Goal: Task Accomplishment & Management: Use online tool/utility

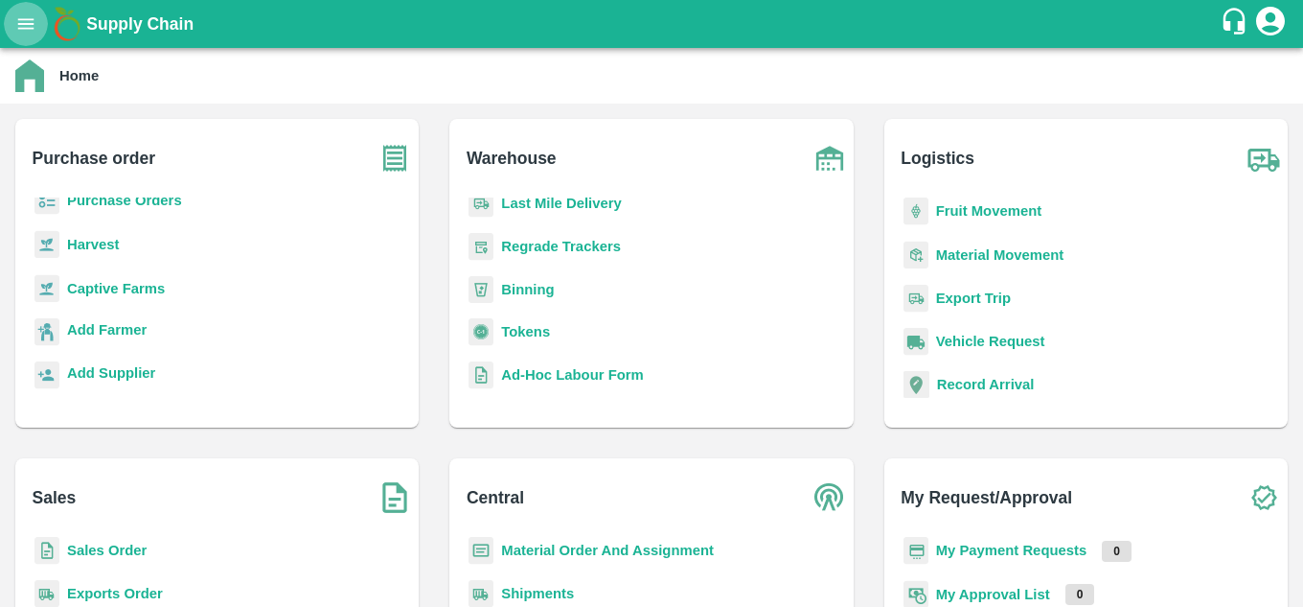
click at [27, 30] on icon "open drawer" at bounding box center [25, 23] width 21 height 21
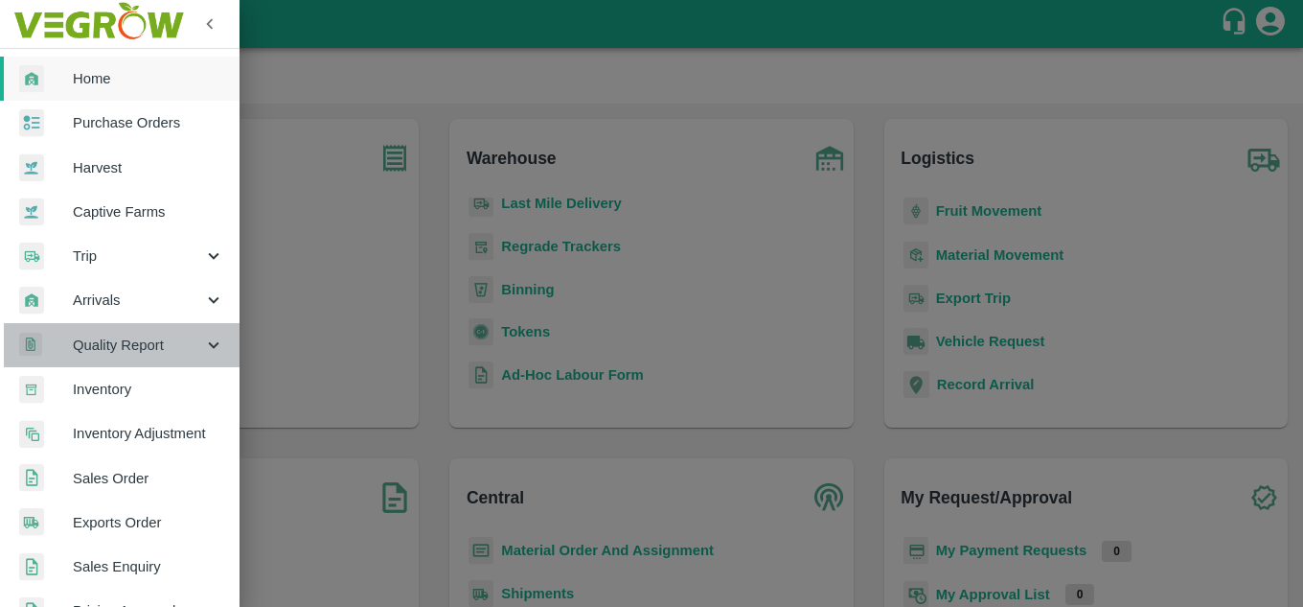
click at [125, 349] on span "Quality Report" at bounding box center [138, 344] width 130 height 21
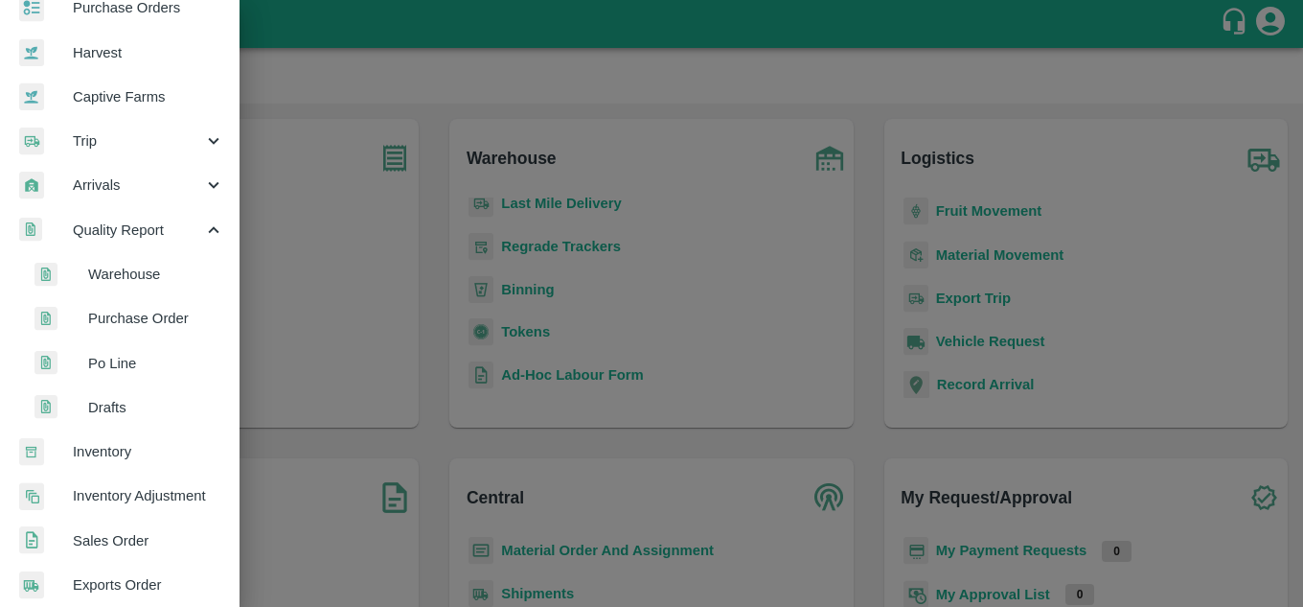
scroll to position [116, 0]
click at [141, 322] on span "Purchase Order" at bounding box center [156, 317] width 136 height 21
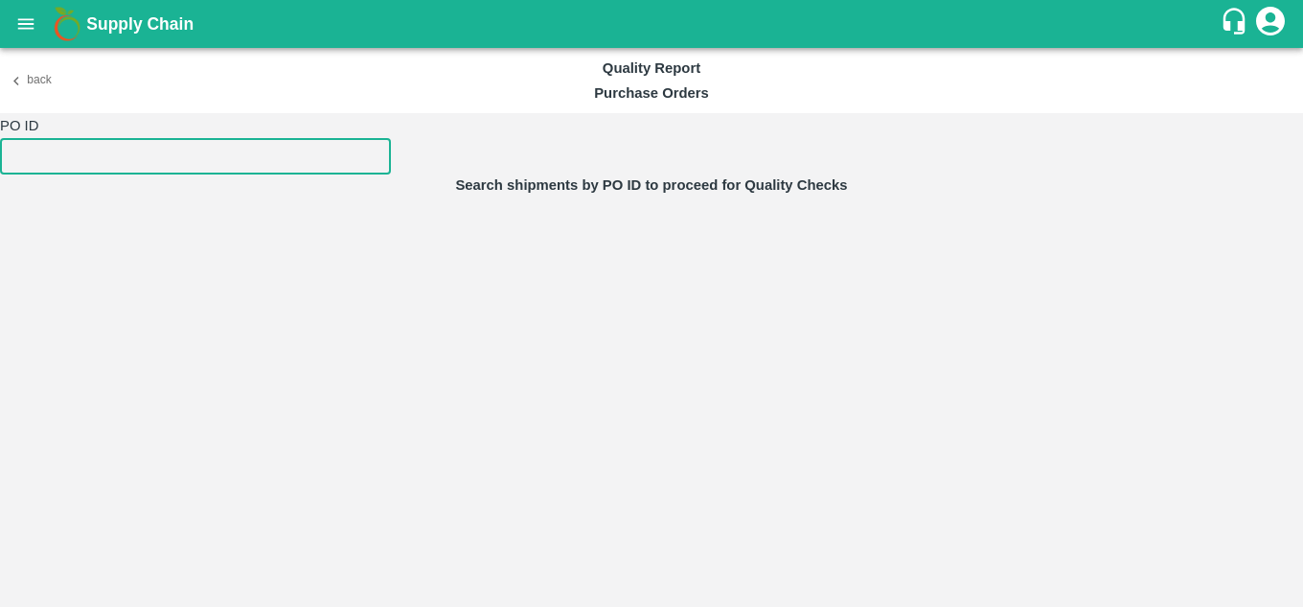
click at [126, 167] on input "number" at bounding box center [195, 156] width 391 height 36
type input "179940"
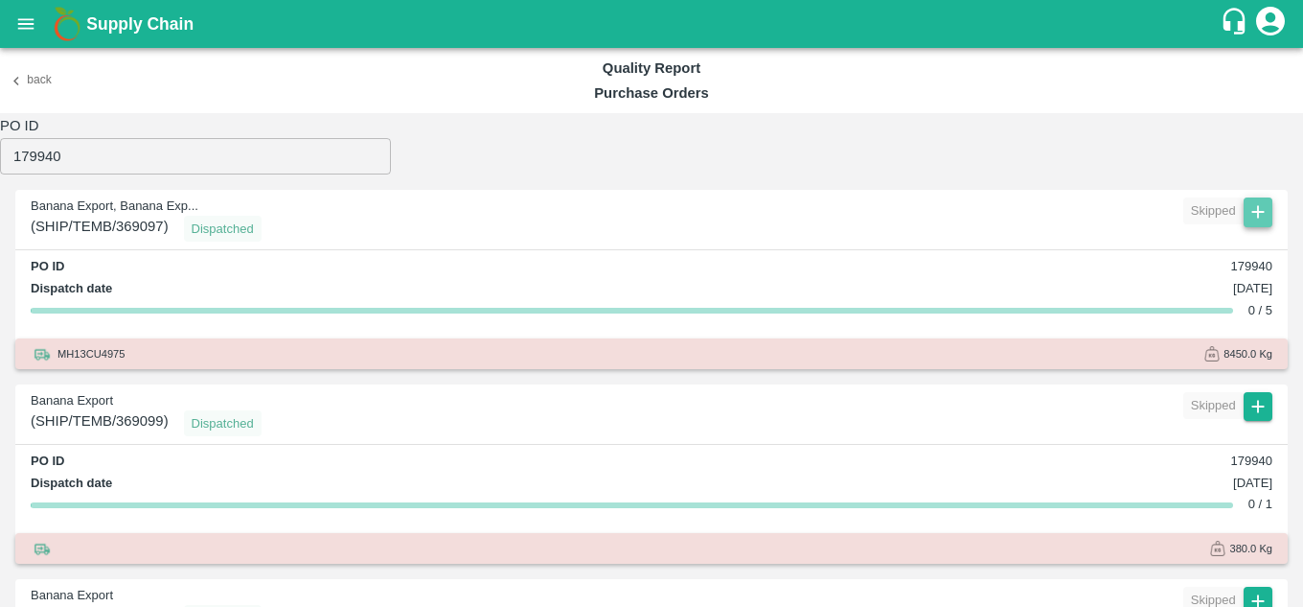
click at [1256, 214] on icon "button" at bounding box center [1258, 211] width 21 height 21
click at [1255, 245] on li "Create & Edit" at bounding box center [1215, 247] width 145 height 33
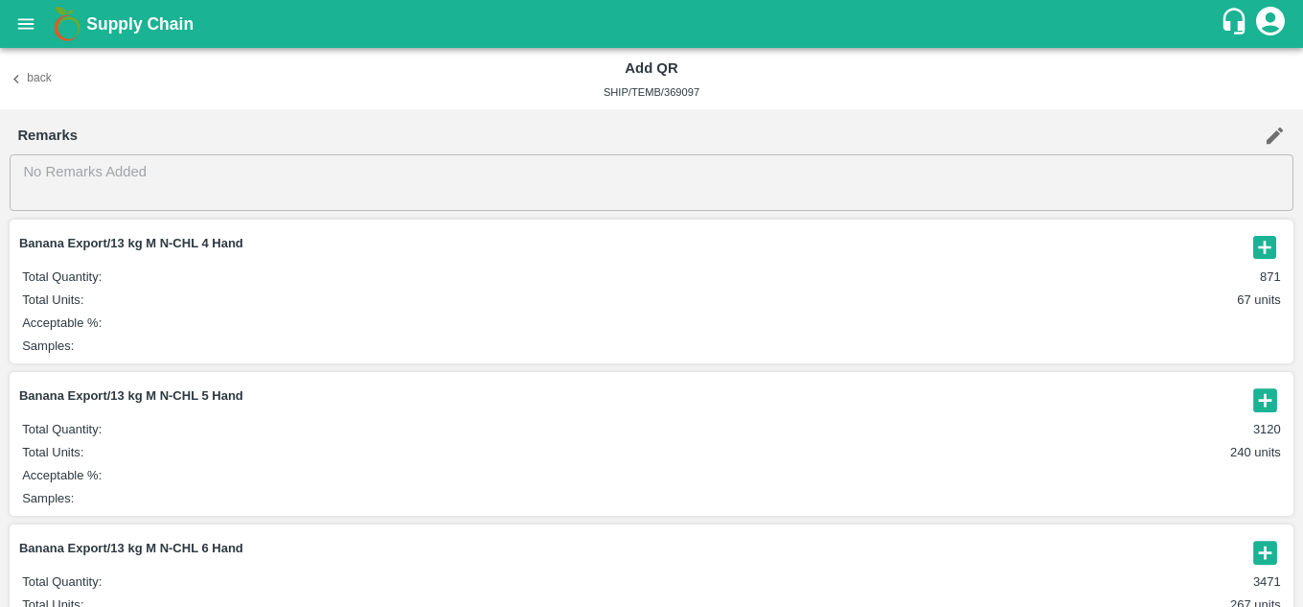
click at [1262, 403] on icon "button" at bounding box center [1266, 400] width 32 height 32
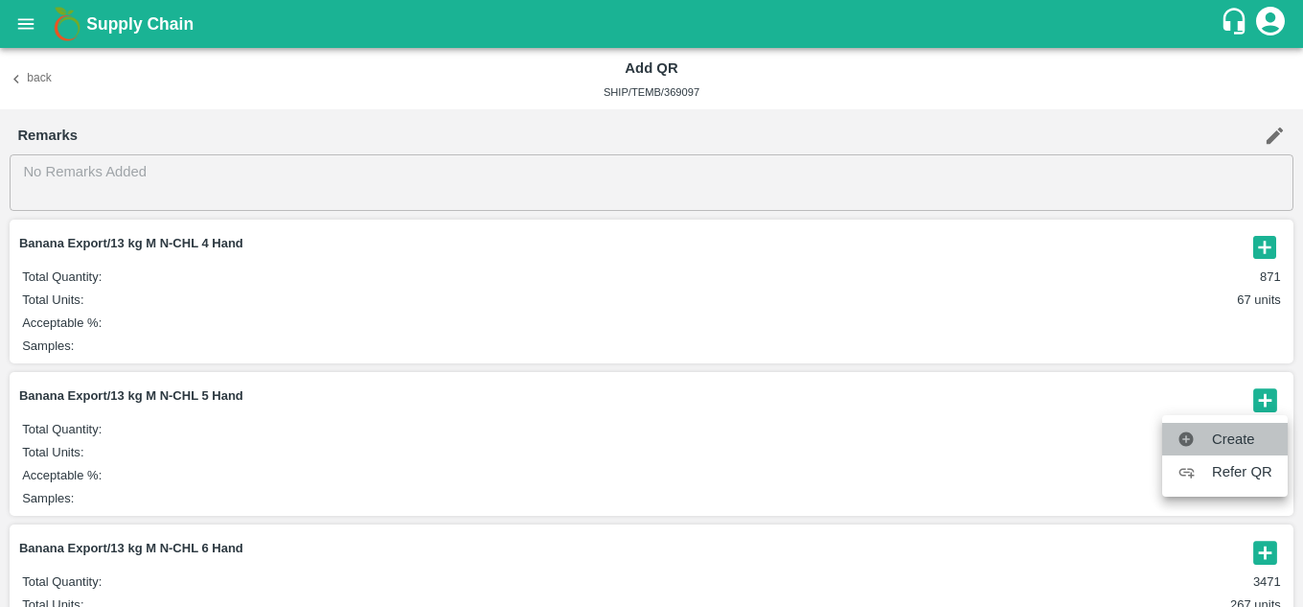
click at [1250, 432] on span "Create" at bounding box center [1242, 438] width 60 height 21
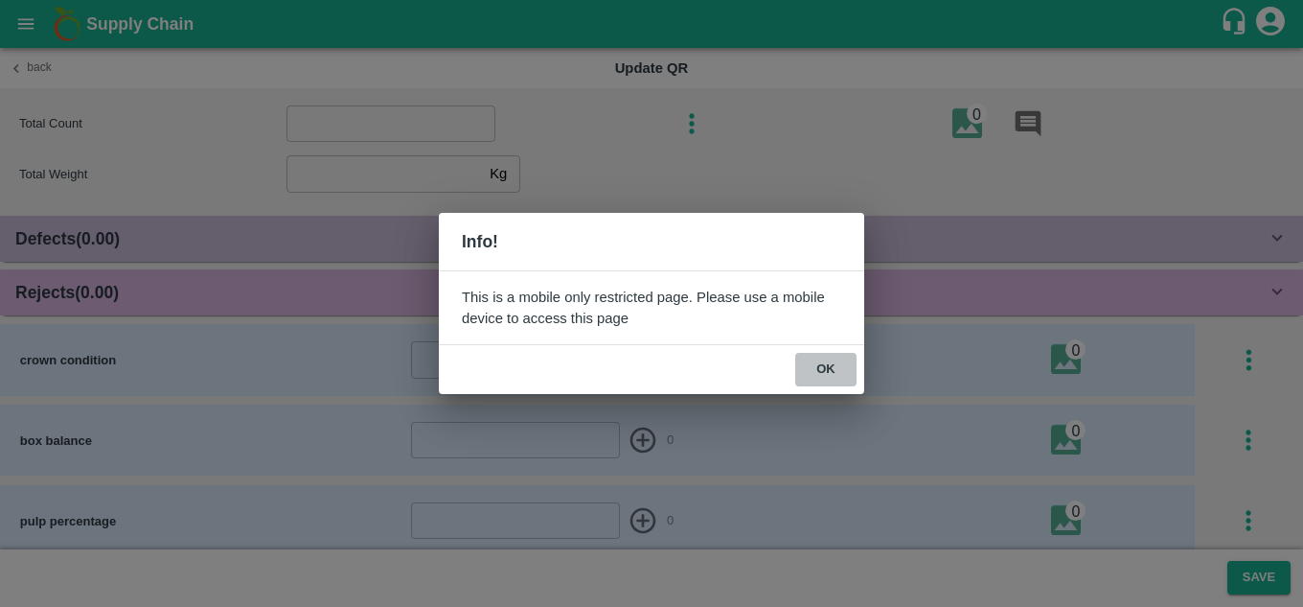
click at [823, 371] on button "ok" at bounding box center [825, 370] width 61 height 34
